Goal: Transaction & Acquisition: Purchase product/service

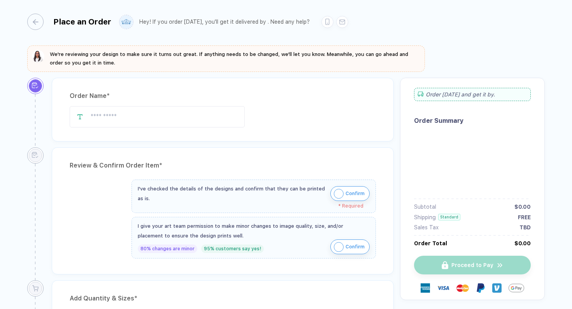
type input "********"
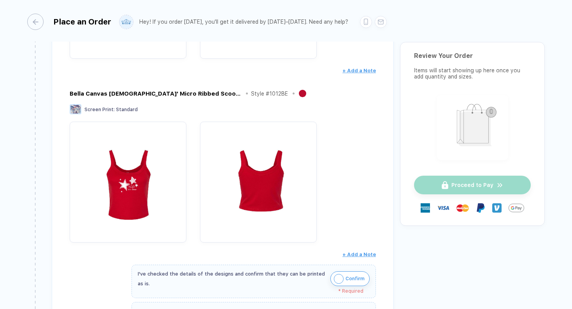
scroll to position [271, 0]
click at [125, 98] on div "Bella Canvas [DEMOGRAPHIC_DATA]' Micro Ribbed Scoop Tank Style # 1012BE Screen …" at bounding box center [223, 175] width 306 height 172
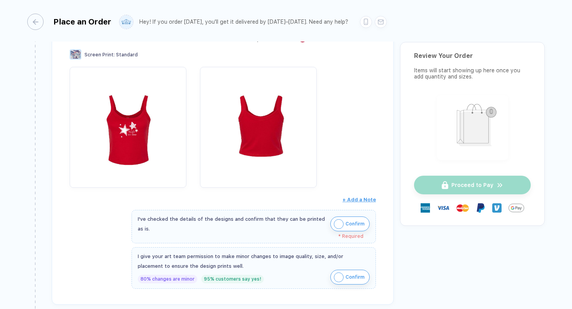
scroll to position [337, 0]
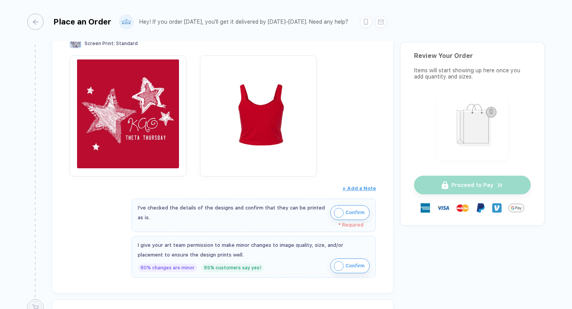
click at [159, 92] on img "button" at bounding box center [128, 114] width 109 height 109
click at [107, 124] on img "button" at bounding box center [128, 114] width 109 height 109
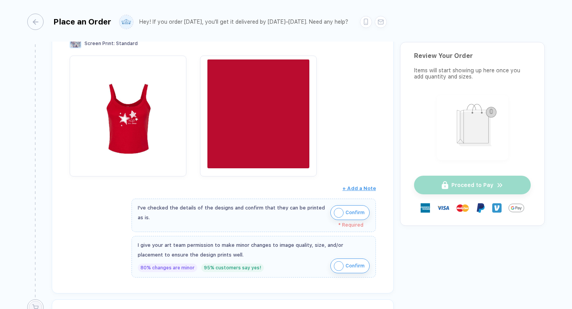
click at [251, 122] on img "button" at bounding box center [258, 114] width 109 height 109
